Goal: Transaction & Acquisition: Purchase product/service

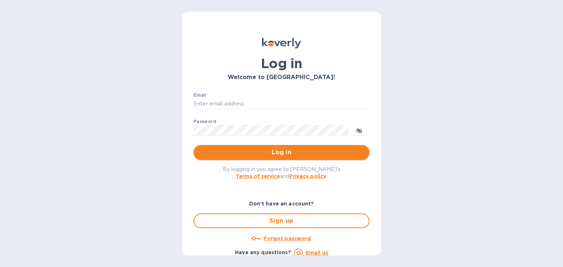
type input "[PERSON_NAME][EMAIL_ADDRESS][DOMAIN_NAME]"
click at [271, 157] on span "Log in" at bounding box center [281, 152] width 164 height 9
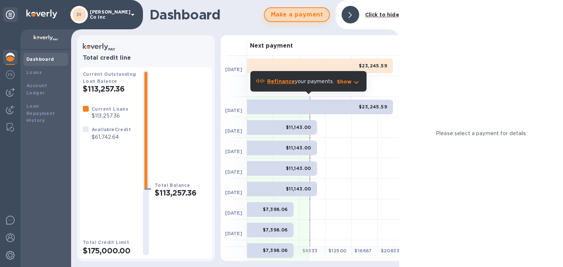
click at [311, 16] on span "Make a payment" at bounding box center [297, 14] width 53 height 9
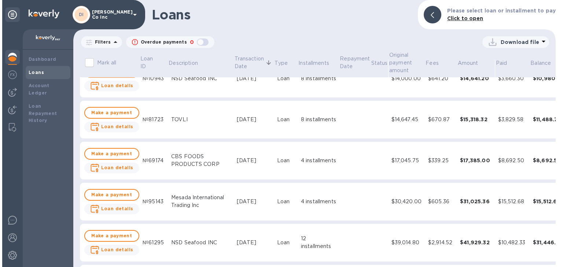
scroll to position [29, 0]
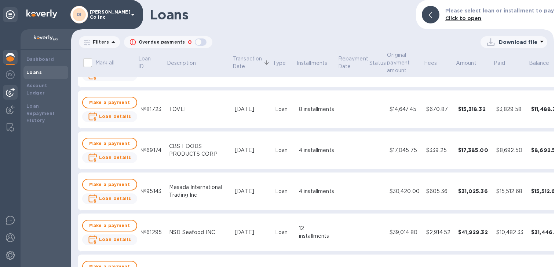
click at [11, 93] on img at bounding box center [10, 92] width 9 height 9
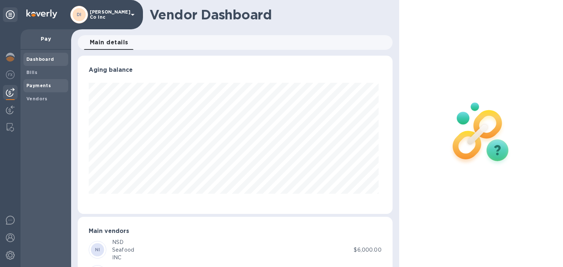
scroll to position [158, 312]
click at [45, 75] on span "Bills" at bounding box center [45, 72] width 39 height 7
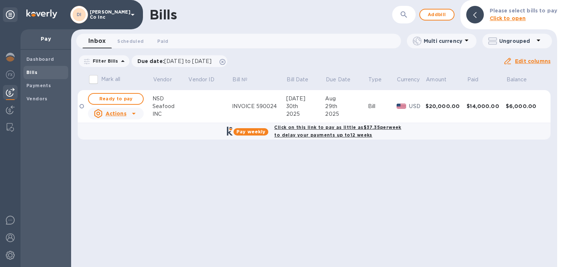
click at [125, 113] on u "Actions" at bounding box center [116, 114] width 21 height 6
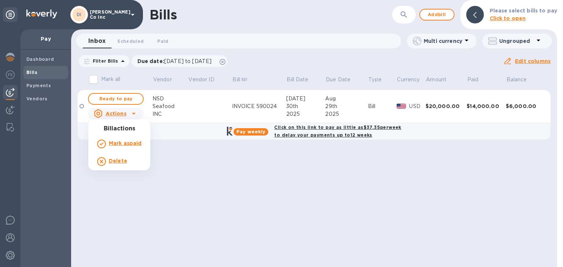
click at [120, 144] on b "Mark as paid" at bounding box center [125, 143] width 33 height 6
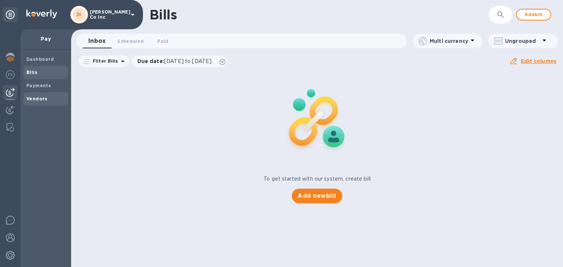
click at [40, 98] on b "Vendors" at bounding box center [36, 98] width 21 height 5
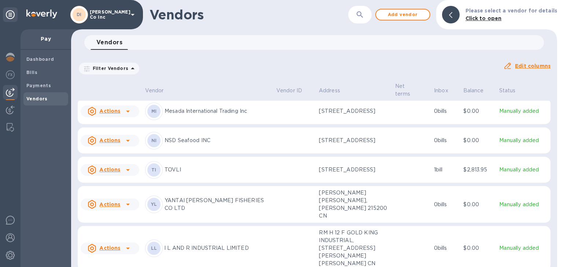
scroll to position [157, 0]
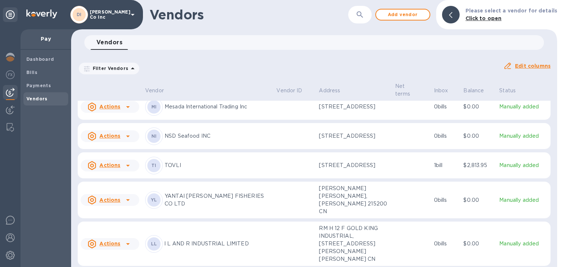
click at [128, 201] on icon at bounding box center [128, 200] width 4 height 2
click at [122, 232] on b "Add new bill" at bounding box center [118, 232] width 34 height 6
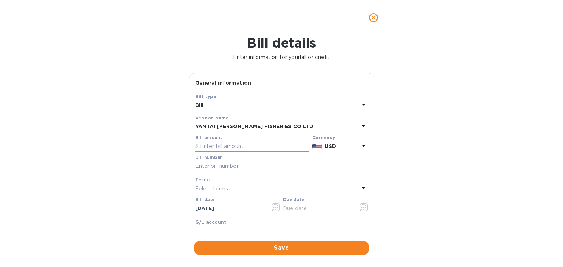
click at [220, 147] on input "text" at bounding box center [252, 146] width 114 height 11
type input "63,229.55"
click at [208, 161] on input "text" at bounding box center [281, 166] width 173 height 11
drag, startPoint x: 213, startPoint y: 190, endPoint x: 202, endPoint y: 170, distance: 22.5
click at [202, 171] on input "text" at bounding box center [281, 166] width 173 height 11
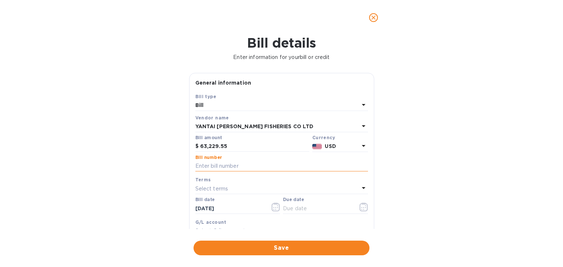
paste input "SK25083"
type input "SK25083"
click at [216, 193] on p "Select terms" at bounding box center [211, 189] width 33 height 8
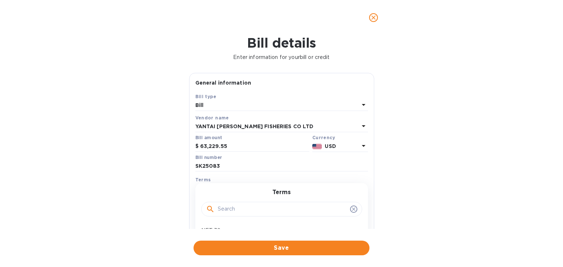
click at [230, 180] on div "Terms" at bounding box center [281, 180] width 173 height 8
click at [220, 186] on p "Select terms" at bounding box center [211, 189] width 33 height 8
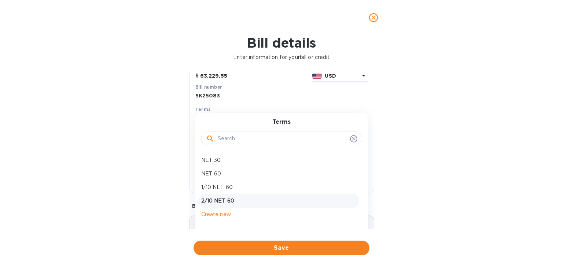
scroll to position [88, 0]
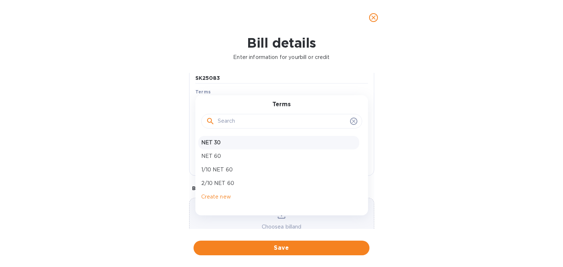
click at [214, 140] on p "NET 30" at bounding box center [278, 143] width 155 height 8
type input "[DATE]"
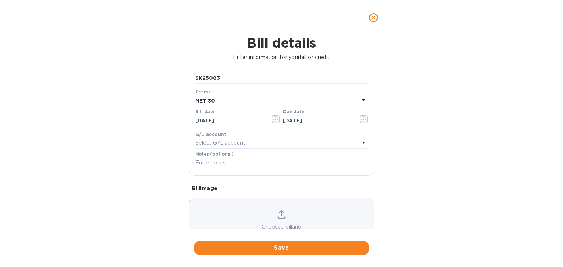
click at [229, 123] on input "[DATE]" at bounding box center [229, 120] width 69 height 11
click at [273, 120] on icon "button" at bounding box center [276, 119] width 8 height 9
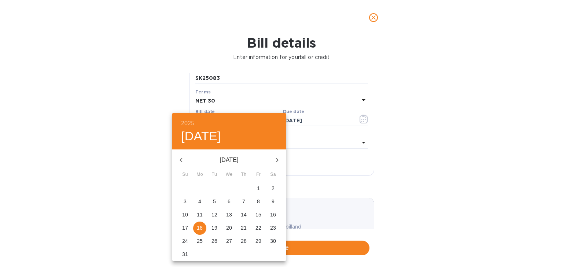
click at [183, 161] on icon "button" at bounding box center [181, 160] width 9 height 9
click at [217, 188] on span "1" at bounding box center [214, 188] width 13 height 7
type input "[DATE]"
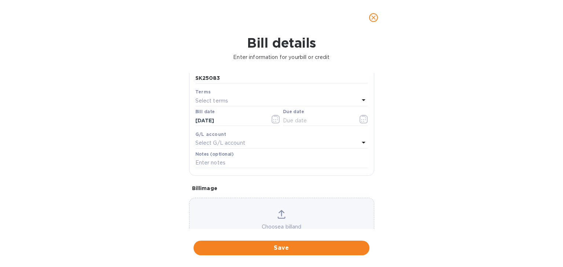
click at [442, 168] on div "Bill details Enter information for your bill or credit General information Save…" at bounding box center [281, 151] width 563 height 232
click at [232, 145] on p "Select G/L account" at bounding box center [220, 143] width 50 height 8
click at [223, 100] on p "Select terms" at bounding box center [211, 101] width 33 height 8
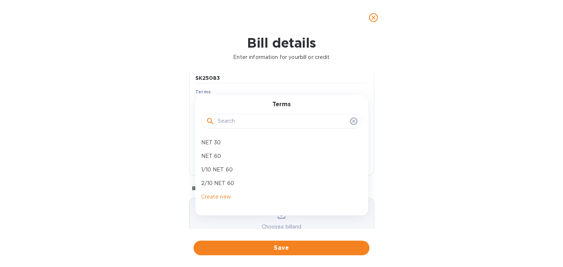
click at [218, 142] on p "NET 30" at bounding box center [278, 143] width 155 height 8
type input "[DATE]"
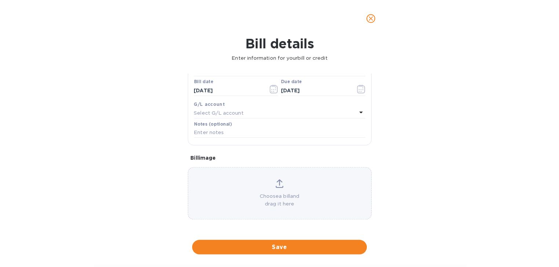
scroll to position [119, 0]
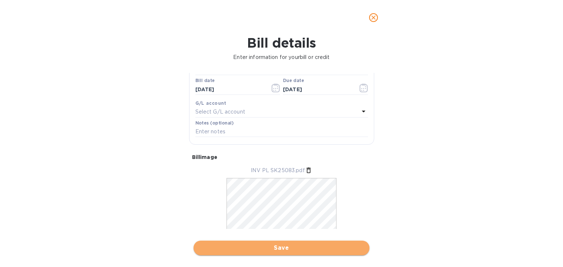
click at [290, 246] on span "Save" at bounding box center [281, 248] width 164 height 9
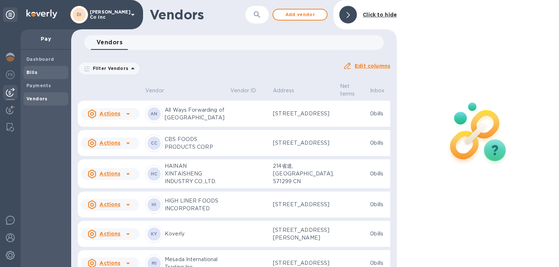
click at [40, 73] on span "Bills" at bounding box center [45, 72] width 39 height 7
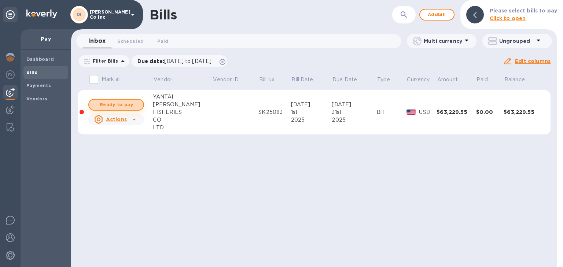
click at [116, 105] on span "Ready to pay" at bounding box center [116, 104] width 43 height 9
checkbox input "true"
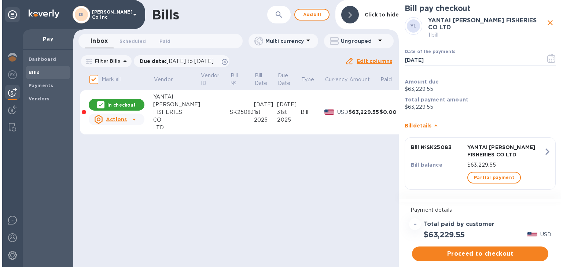
scroll to position [3, 0]
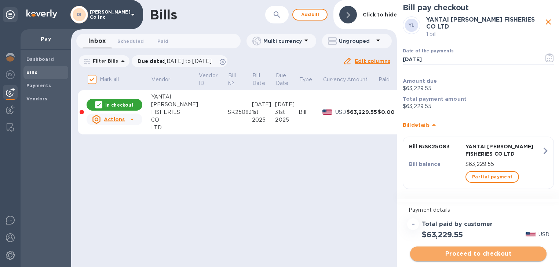
click at [490, 256] on span "Proceed to checkout" at bounding box center [478, 254] width 125 height 9
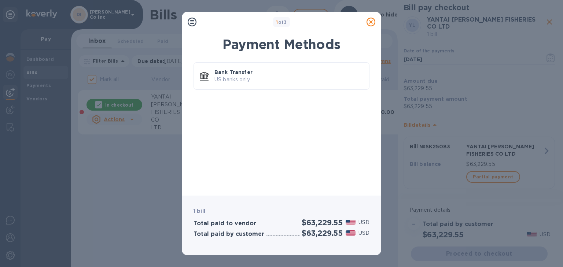
click at [371, 21] on icon at bounding box center [371, 22] width 9 height 9
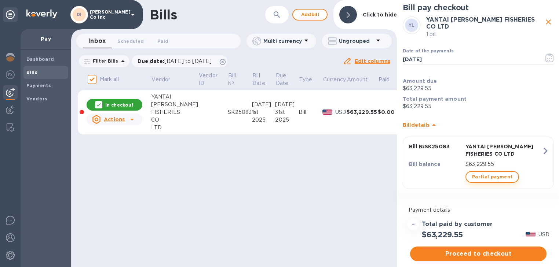
click at [489, 173] on span "Partial payment" at bounding box center [492, 177] width 40 height 9
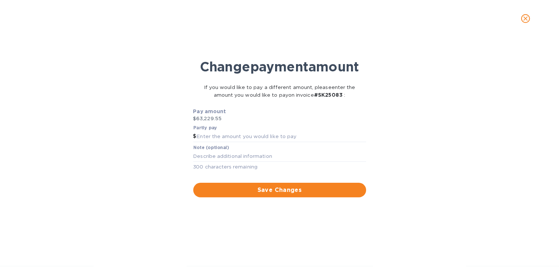
scroll to position [0, 0]
click at [211, 133] on input "text" at bounding box center [283, 136] width 171 height 11
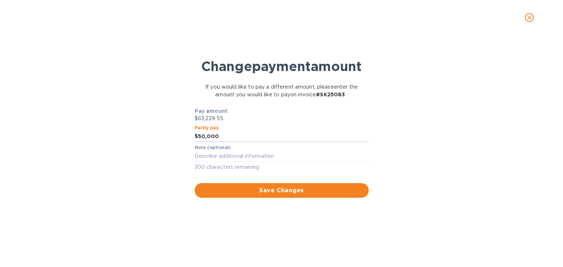
drag, startPoint x: 231, startPoint y: 137, endPoint x: 144, endPoint y: 133, distance: 86.9
click at [144, 133] on div "Change payment amount If you would like to pay a different amount, please enter…" at bounding box center [281, 154] width 551 height 227
type input "60,000"
click at [230, 154] on textarea at bounding box center [282, 156] width 174 height 6
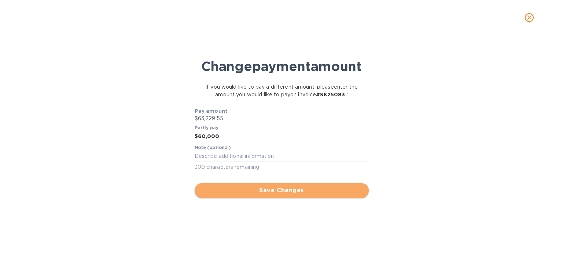
click at [254, 190] on span "Save Changes" at bounding box center [282, 190] width 162 height 9
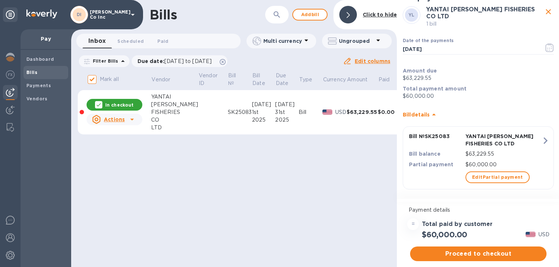
scroll to position [4, 0]
click at [511, 250] on span "Proceed to checkout" at bounding box center [478, 254] width 125 height 9
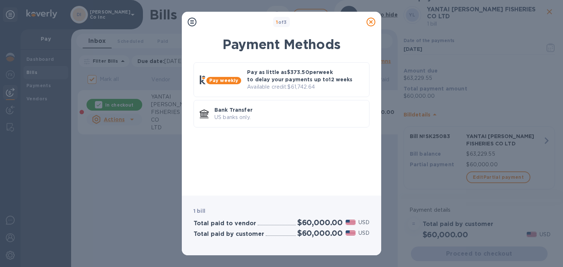
scroll to position [13, 0]
click at [282, 82] on p "Pay as little as $373.50 per week to delay your payments up to 12 weeks" at bounding box center [305, 76] width 116 height 15
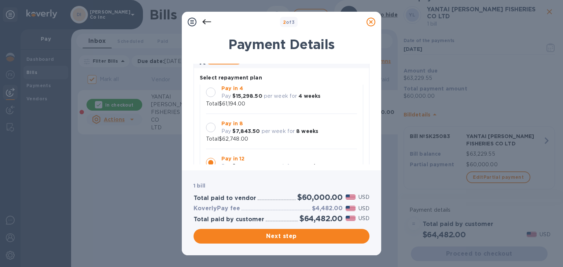
scroll to position [59, 0]
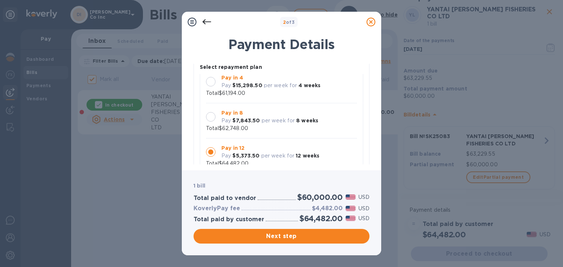
click at [249, 118] on b "$7,843.50" at bounding box center [245, 121] width 27 height 6
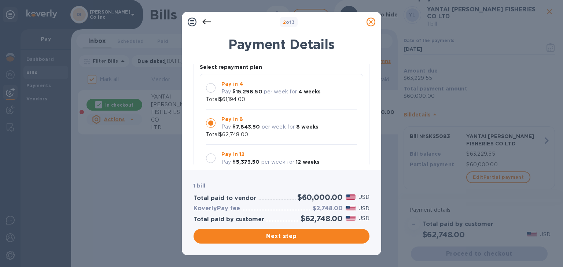
click at [235, 89] on b "$15,298.50" at bounding box center [247, 92] width 30 height 6
click at [209, 118] on div at bounding box center [211, 123] width 10 height 10
click at [216, 155] on div at bounding box center [210, 158] width 15 height 15
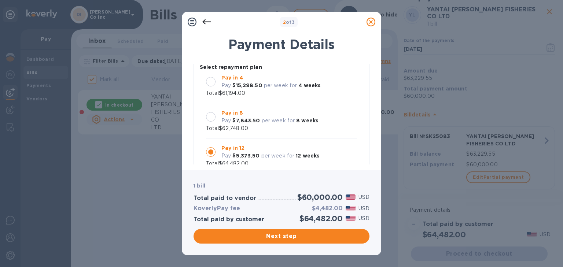
click at [372, 15] on div at bounding box center [371, 22] width 15 height 15
click at [371, 22] on icon at bounding box center [371, 22] width 9 height 9
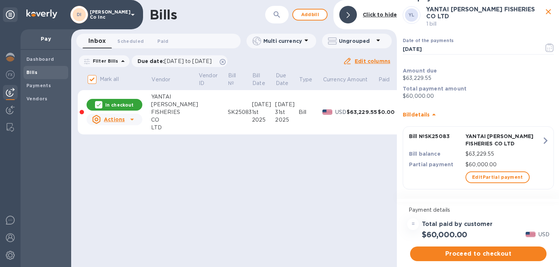
click at [544, 10] on icon "close" at bounding box center [548, 11] width 9 height 9
checkbox input "false"
